Goal: Task Accomplishment & Management: Use online tool/utility

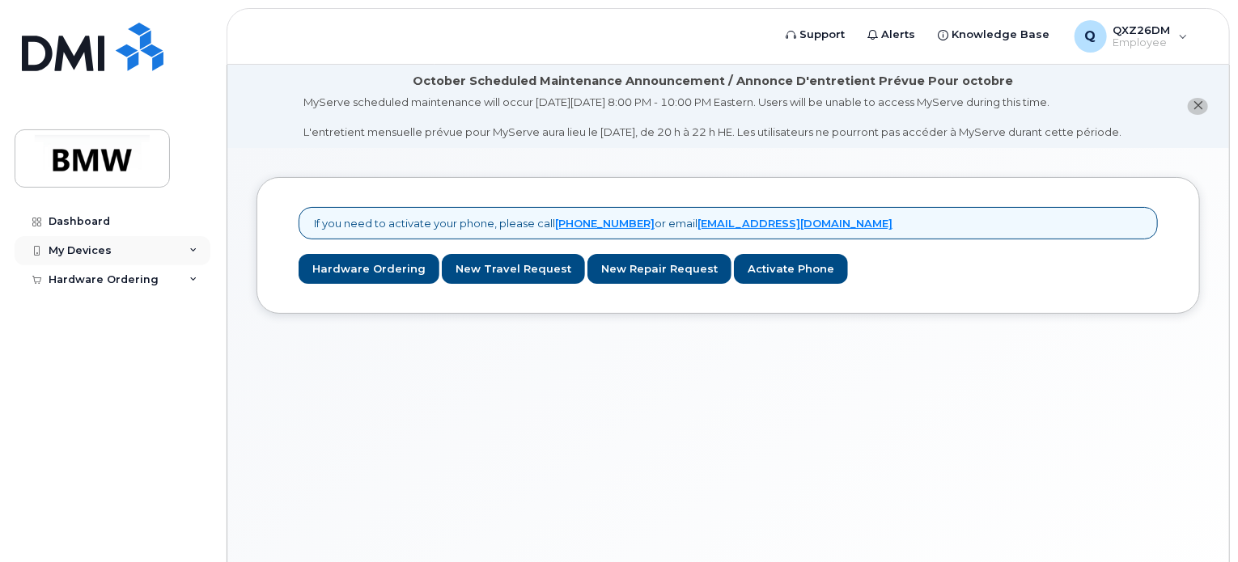
click at [197, 248] on icon at bounding box center [193, 251] width 8 height 8
click at [117, 274] on link "Add Device" at bounding box center [126, 280] width 167 height 31
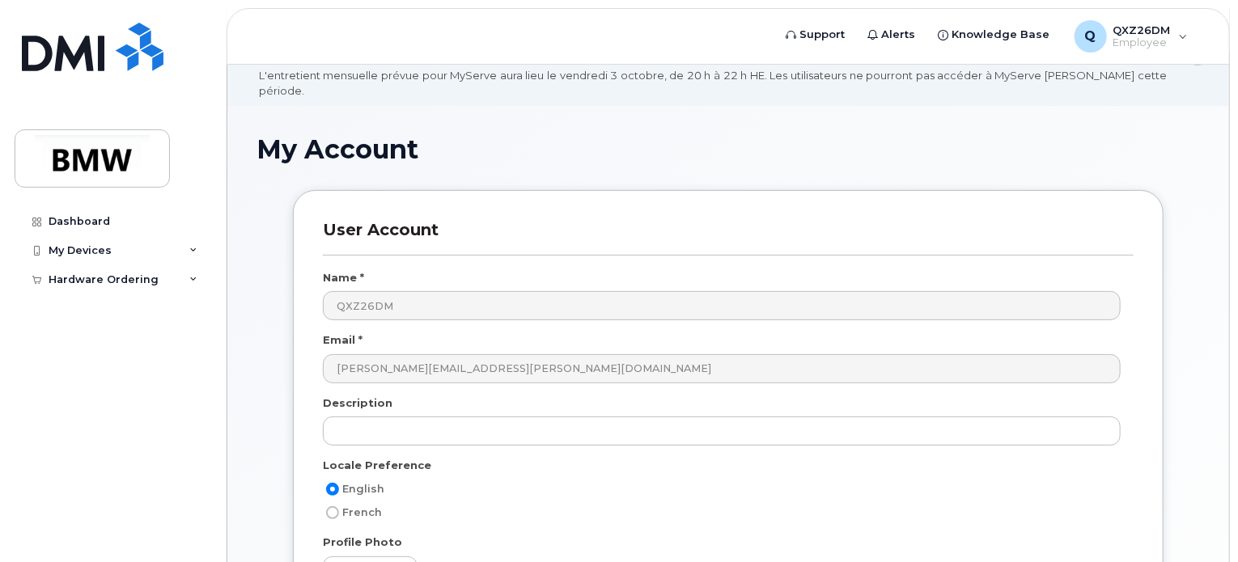
scroll to position [162, 0]
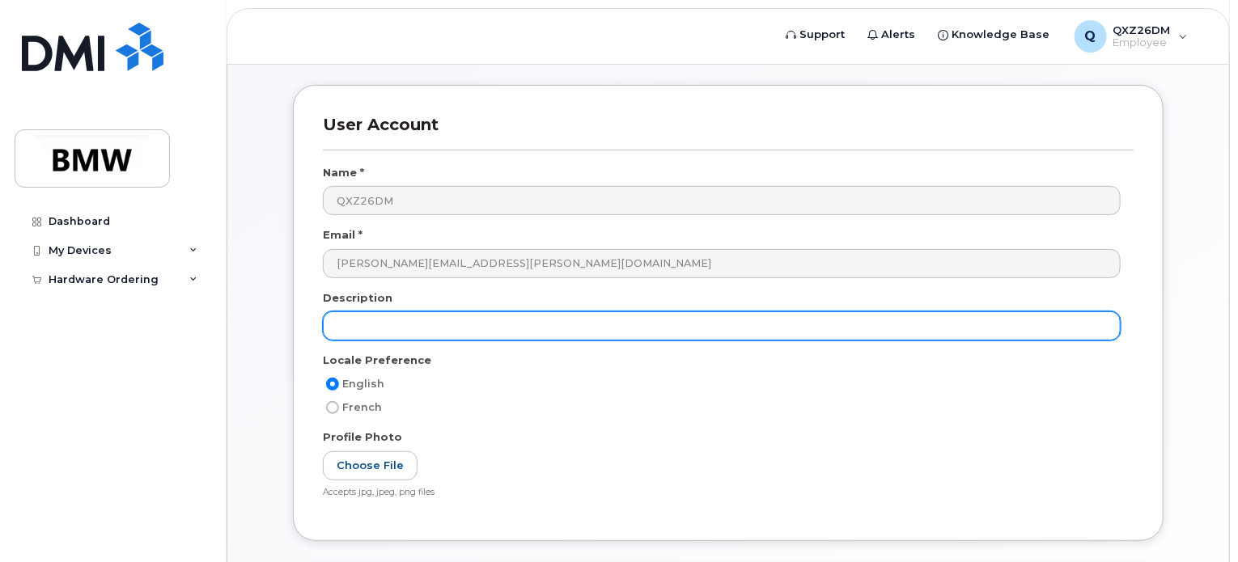
click at [379, 312] on input "text" at bounding box center [722, 326] width 798 height 29
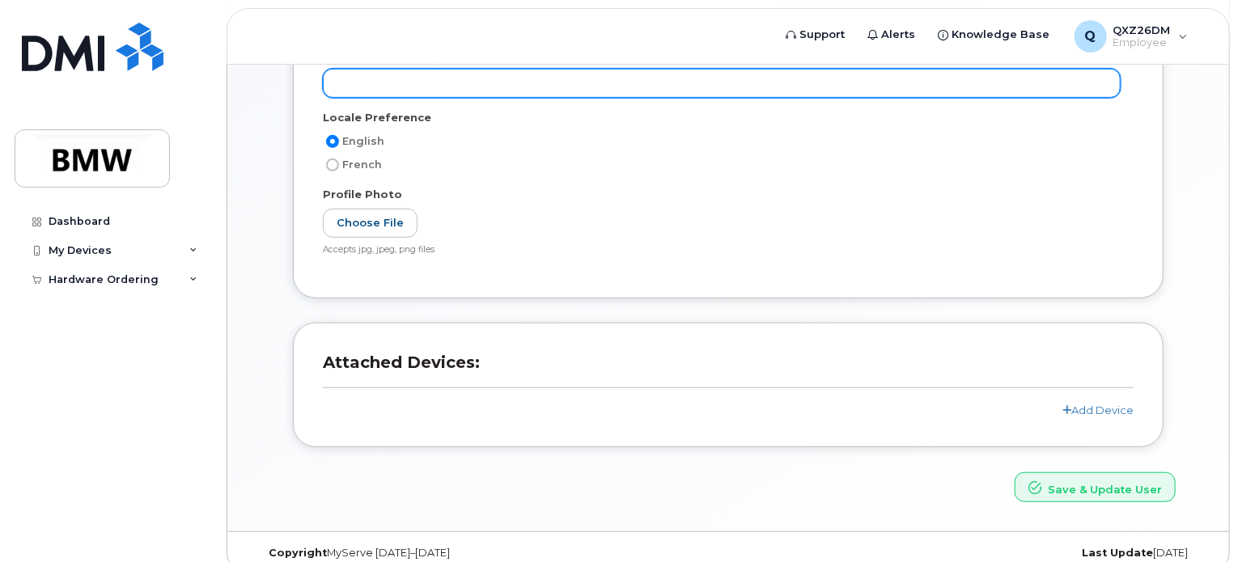
scroll to position [408, 0]
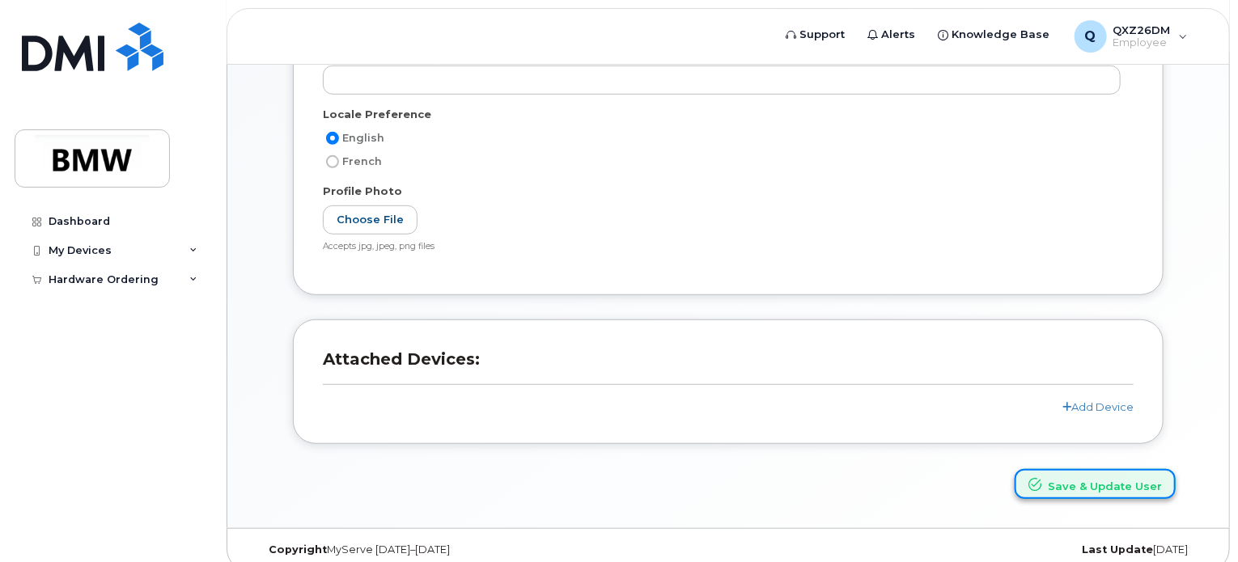
click at [1113, 469] on button "Save & Update User" at bounding box center [1095, 484] width 161 height 30
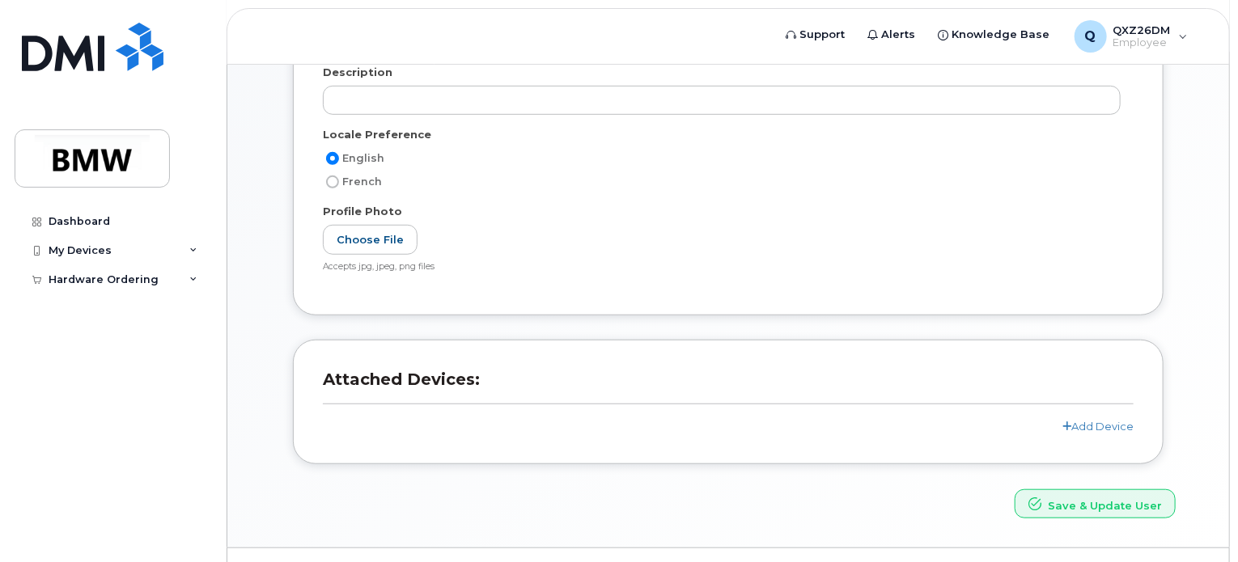
scroll to position [477, 0]
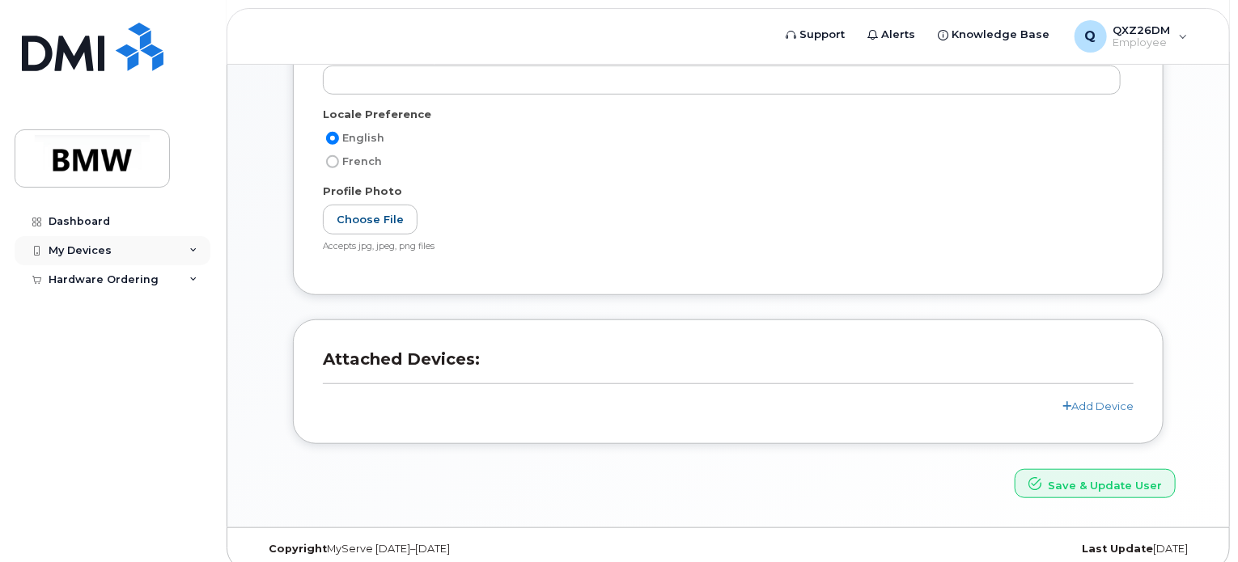
click at [184, 250] on div "My Devices" at bounding box center [113, 250] width 196 height 29
click at [91, 276] on div "Add Device" at bounding box center [88, 280] width 64 height 15
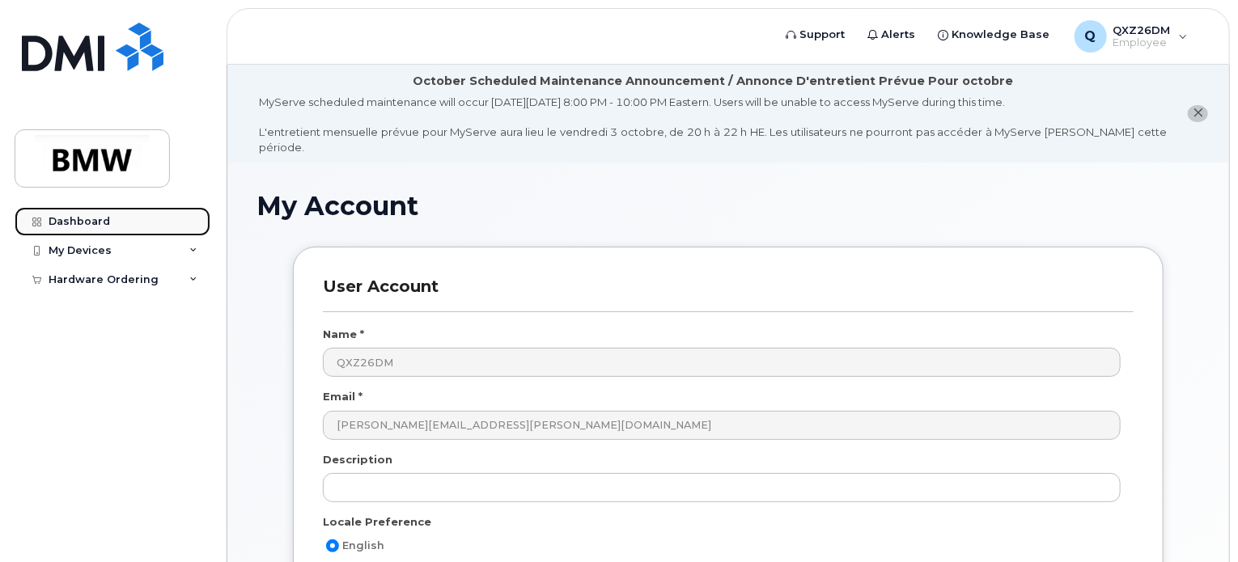
click at [91, 226] on div "Dashboard" at bounding box center [79, 221] width 61 height 13
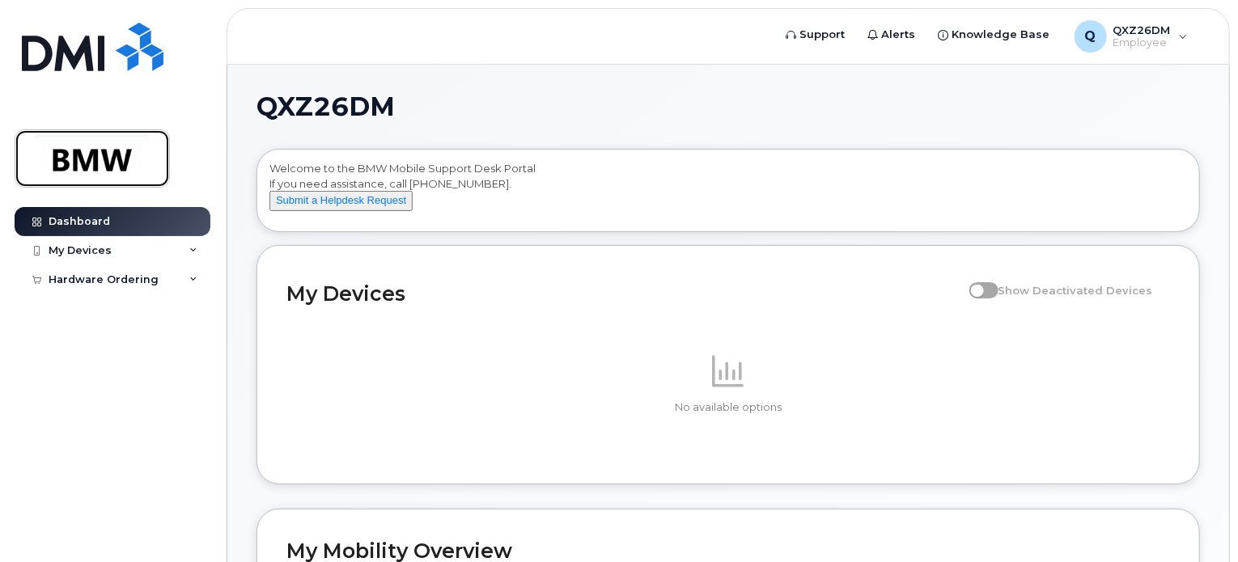
click at [117, 176] on img at bounding box center [92, 158] width 125 height 47
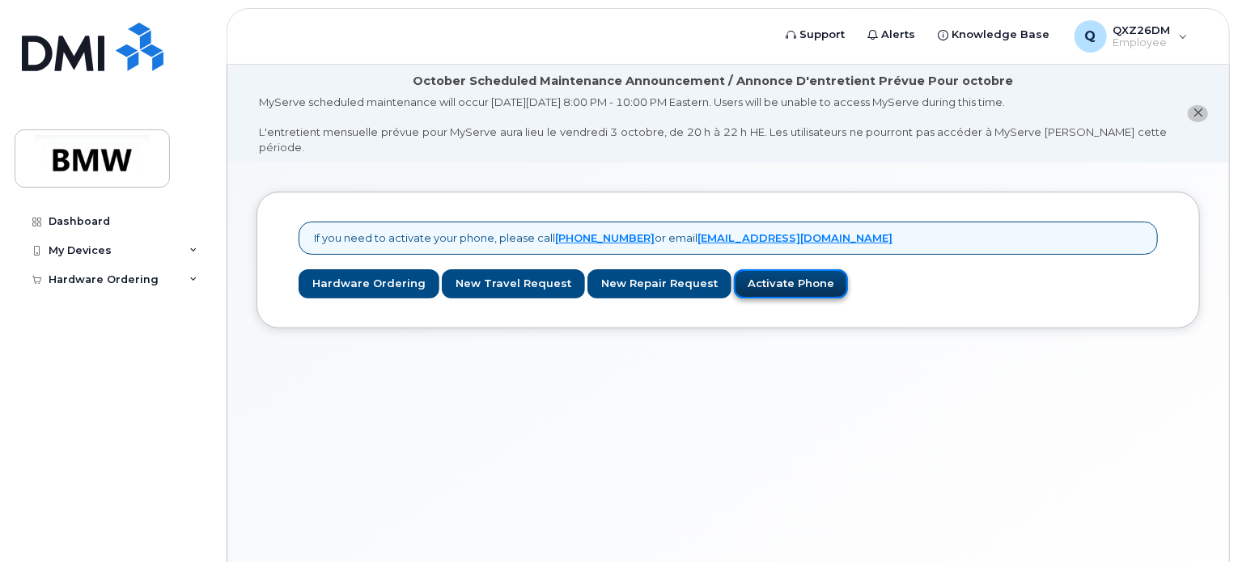
click at [780, 269] on link "Activate Phone" at bounding box center [791, 284] width 114 height 30
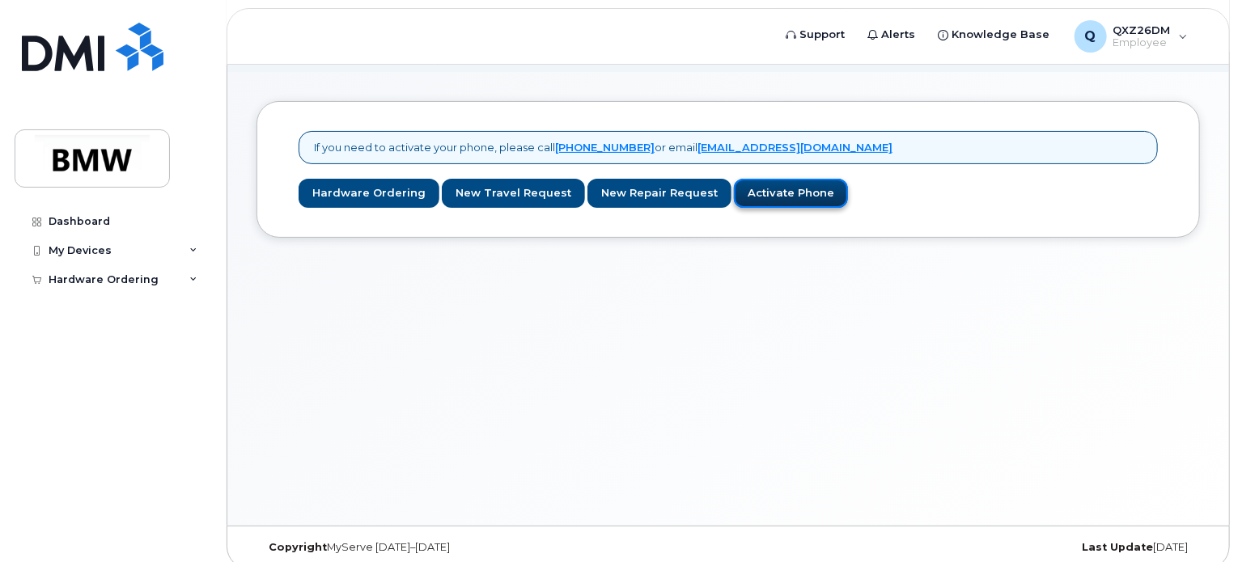
click at [773, 180] on link "Activate Phone" at bounding box center [791, 194] width 114 height 30
click at [1175, 35] on div "Q QXZ26DM Employee" at bounding box center [1131, 36] width 136 height 32
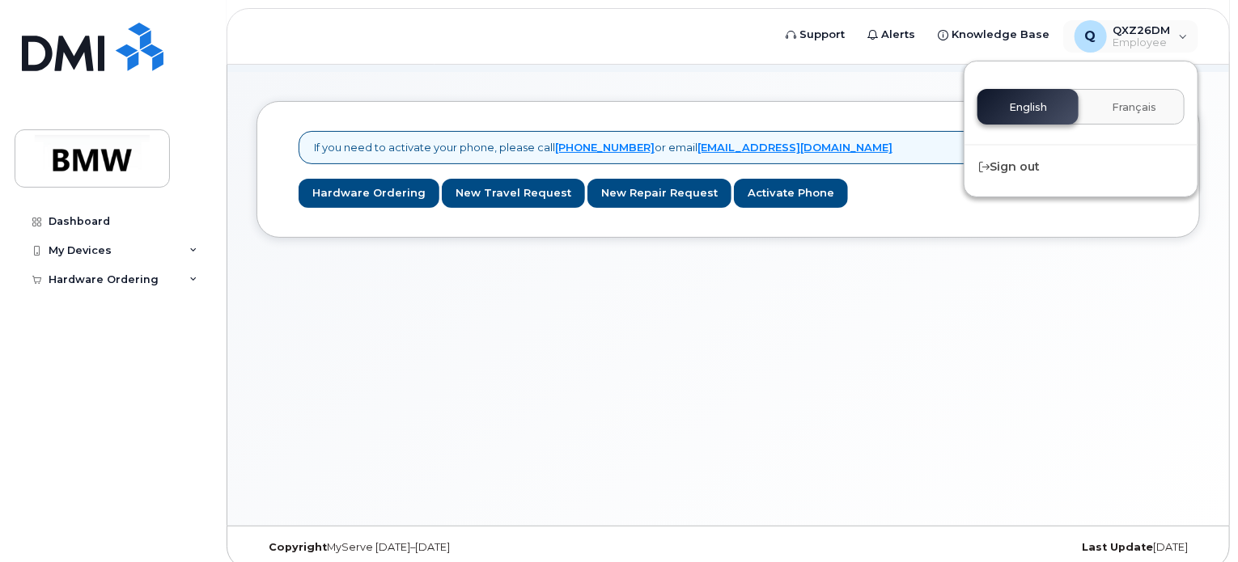
click at [647, 41] on header "Support Alerts Knowledge Base Q QXZ26DM Employee English Français Sign out" at bounding box center [728, 36] width 1003 height 57
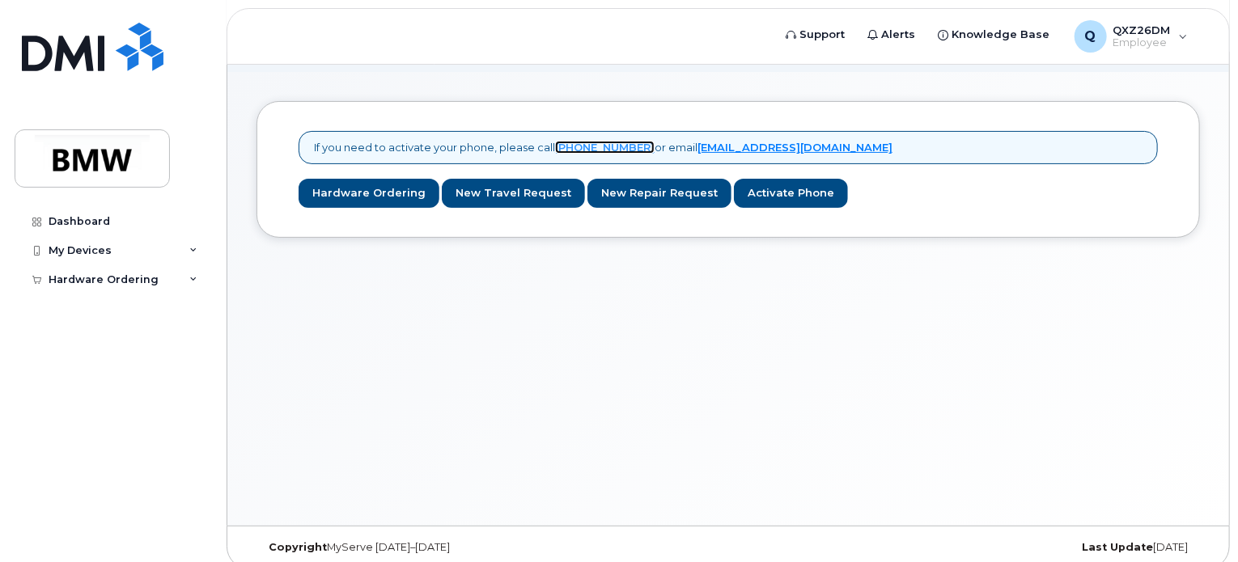
click at [610, 141] on link "[PHONE_NUMBER]" at bounding box center [605, 147] width 100 height 13
click at [377, 179] on link "Hardware Ordering" at bounding box center [369, 194] width 141 height 30
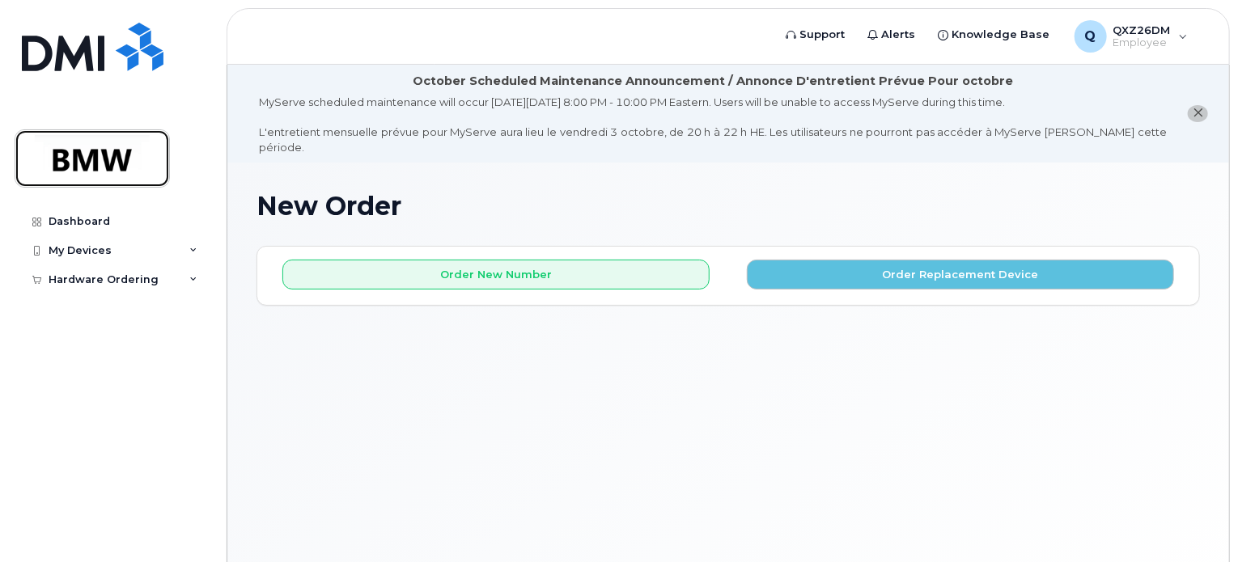
click at [125, 157] on img at bounding box center [92, 158] width 125 height 47
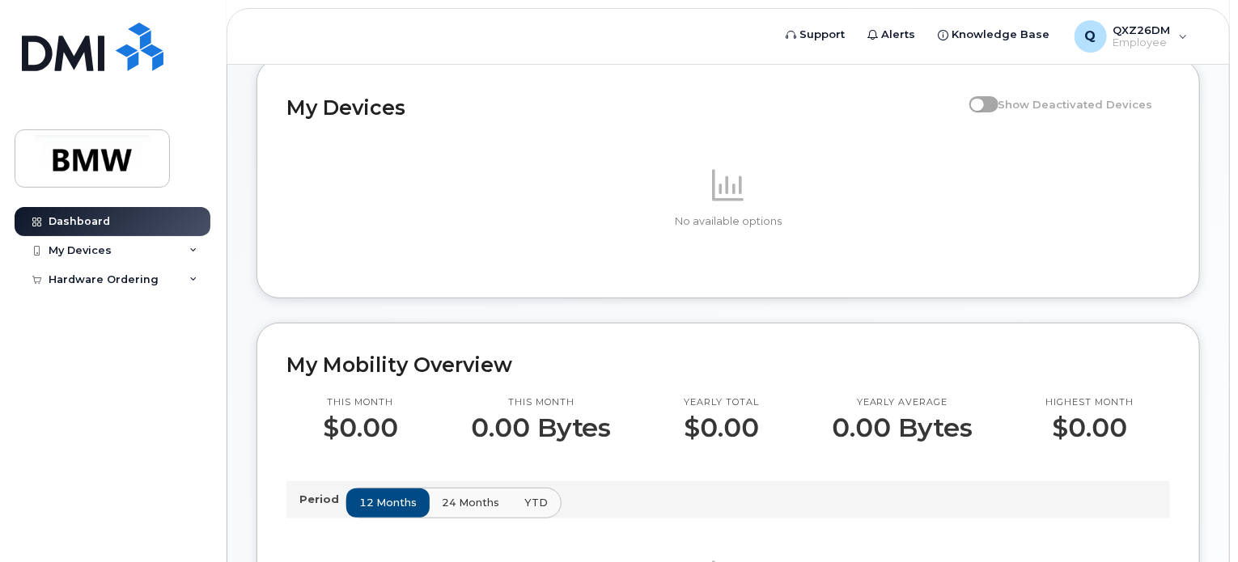
scroll to position [162, 0]
